Goal: Transaction & Acquisition: Purchase product/service

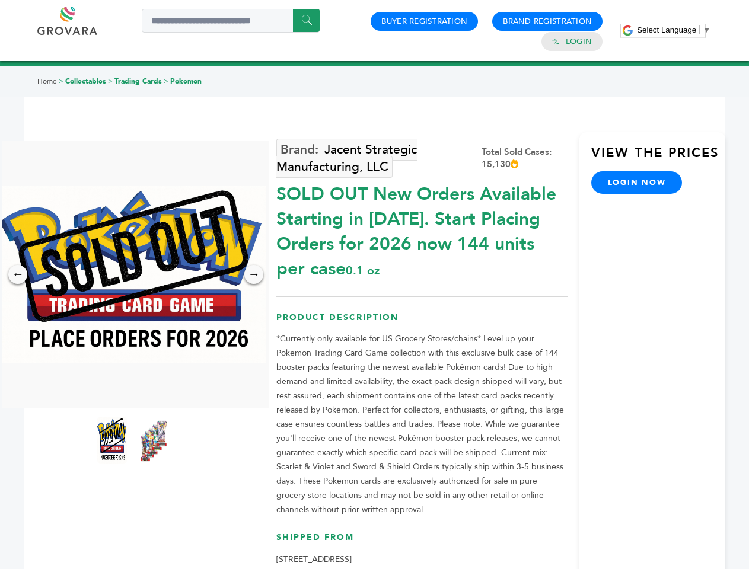
click at [674, 30] on span "Select Language" at bounding box center [666, 30] width 59 height 9
click at [133, 275] on img at bounding box center [132, 275] width 267 height 178
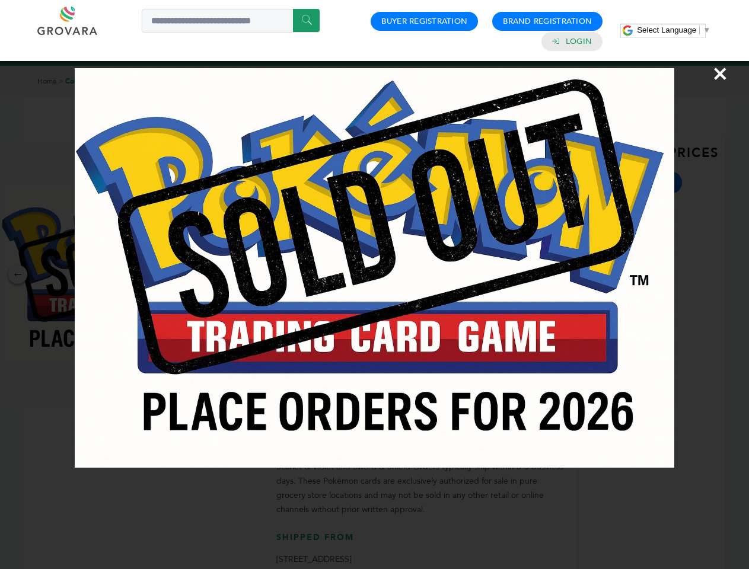
click at [18, 275] on div "×" at bounding box center [374, 284] width 749 height 569
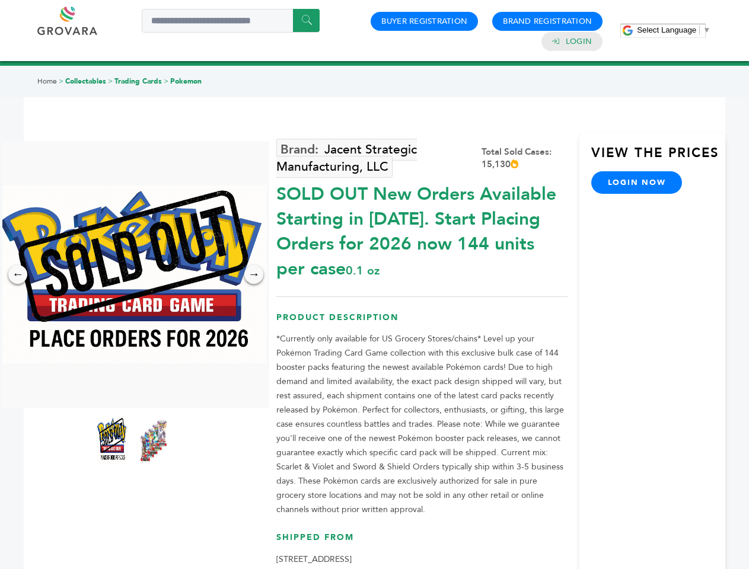
click at [254, 275] on div "→" at bounding box center [253, 274] width 19 height 19
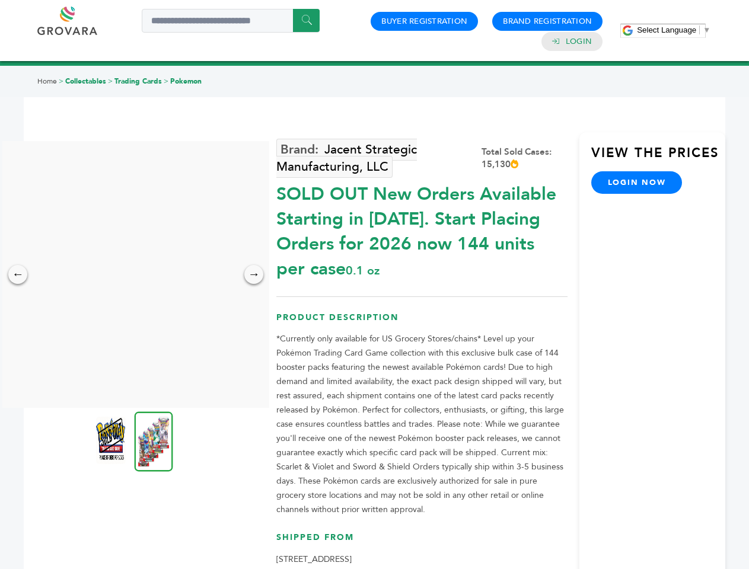
click at [112, 441] on img at bounding box center [111, 440] width 30 height 47
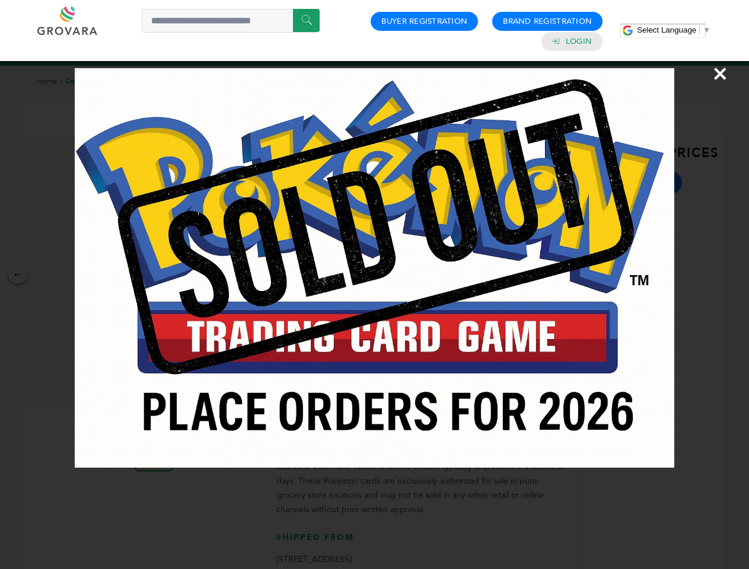
click at [154, 441] on div "×" at bounding box center [374, 284] width 749 height 569
